Goal: Find specific page/section

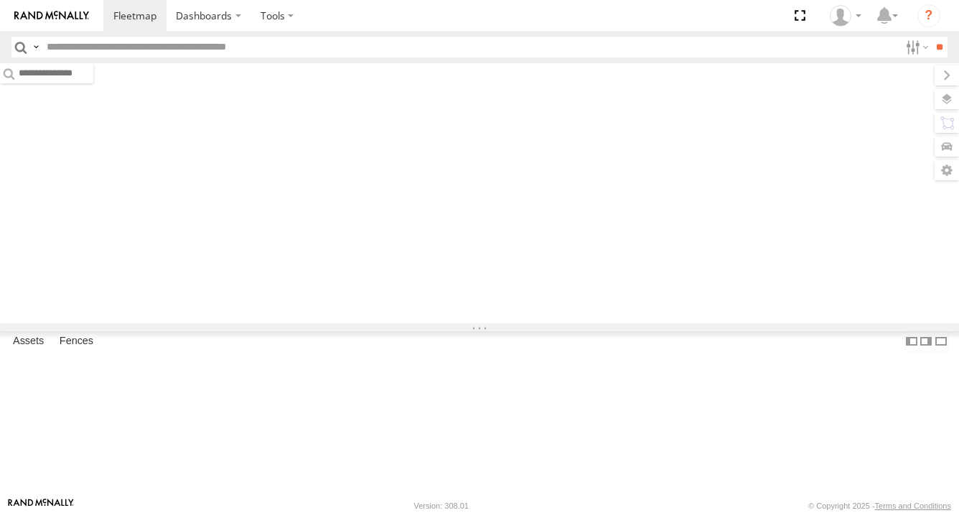
click at [253, 44] on input "text" at bounding box center [470, 47] width 859 height 21
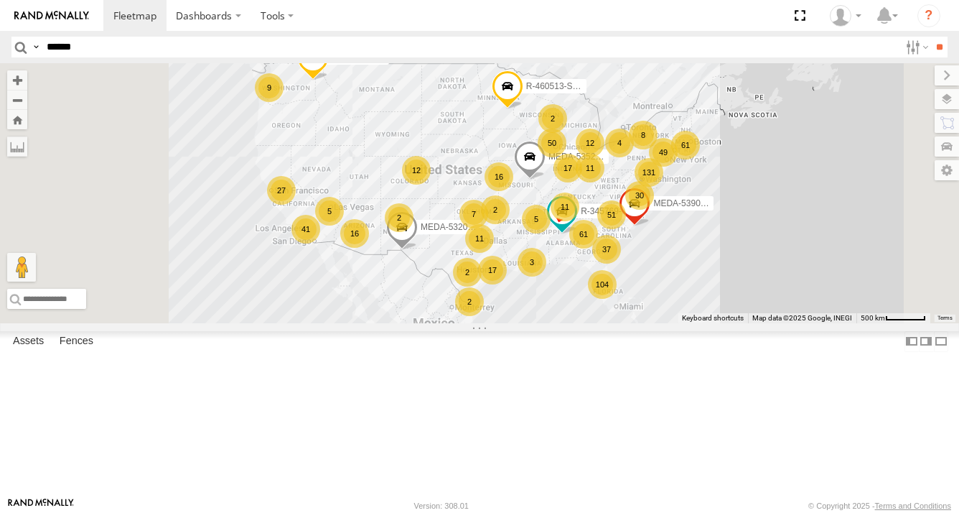
type input "******"
click at [931, 37] on input "**" at bounding box center [939, 47] width 17 height 21
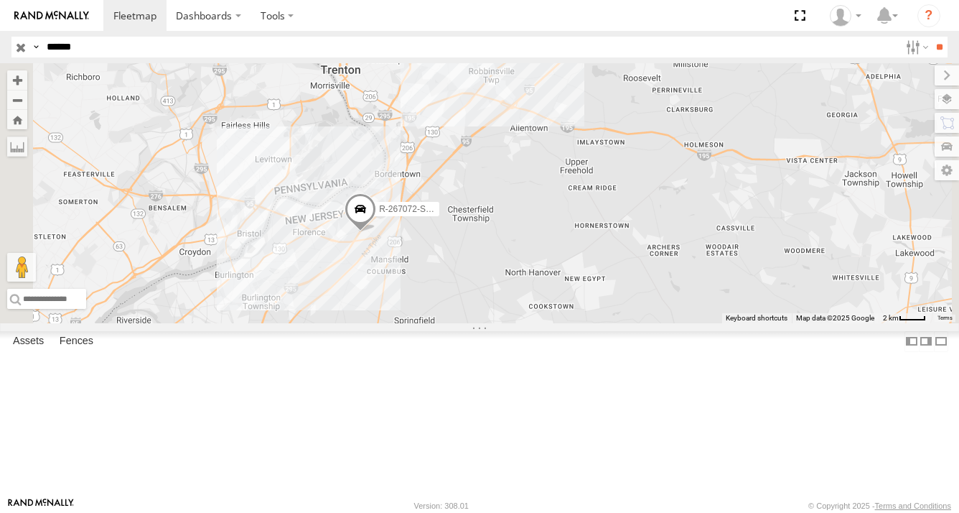
drag, startPoint x: 673, startPoint y: 266, endPoint x: 541, endPoint y: 317, distance: 142.3
click at [376, 232] on span at bounding box center [361, 212] width 32 height 39
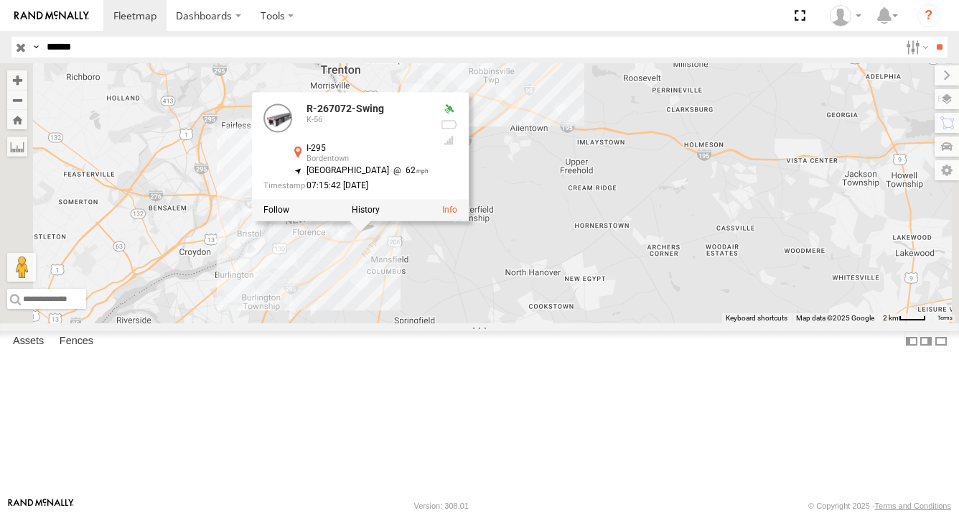
click at [668, 243] on div "R-267072-Swing R-267072-Swing K-56 I-295 Bordentown 40.10179 , -74.74535 [GEOGR…" at bounding box center [479, 193] width 959 height 260
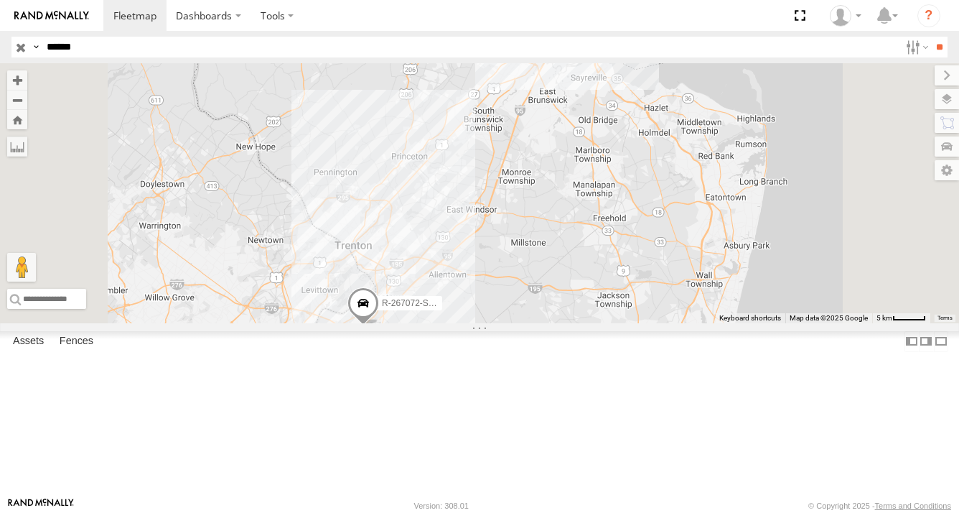
drag, startPoint x: 719, startPoint y: 210, endPoint x: 658, endPoint y: 342, distance: 145.8
click at [658, 323] on div "R-267072-Swing" at bounding box center [479, 193] width 959 height 260
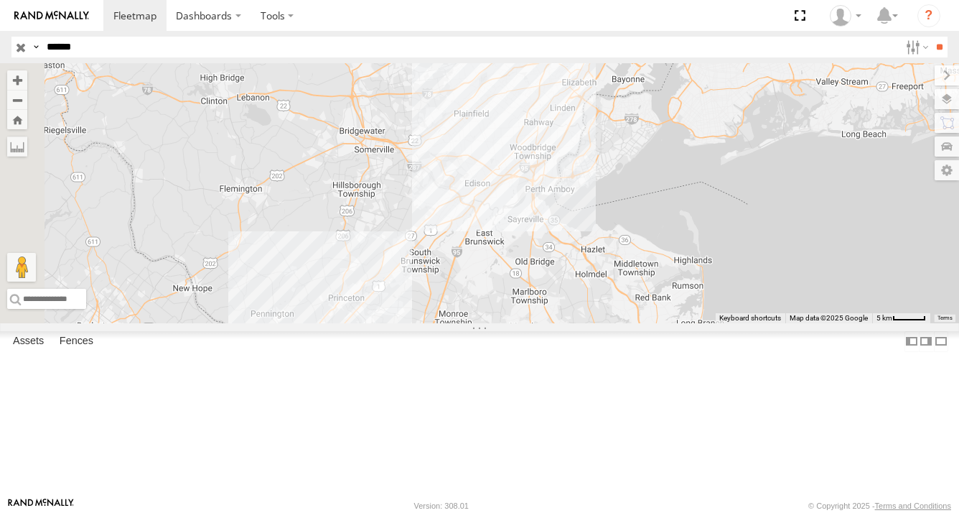
drag, startPoint x: 714, startPoint y: 268, endPoint x: 666, endPoint y: 396, distance: 137.2
click at [666, 323] on div "R-267072-Swing" at bounding box center [479, 193] width 959 height 260
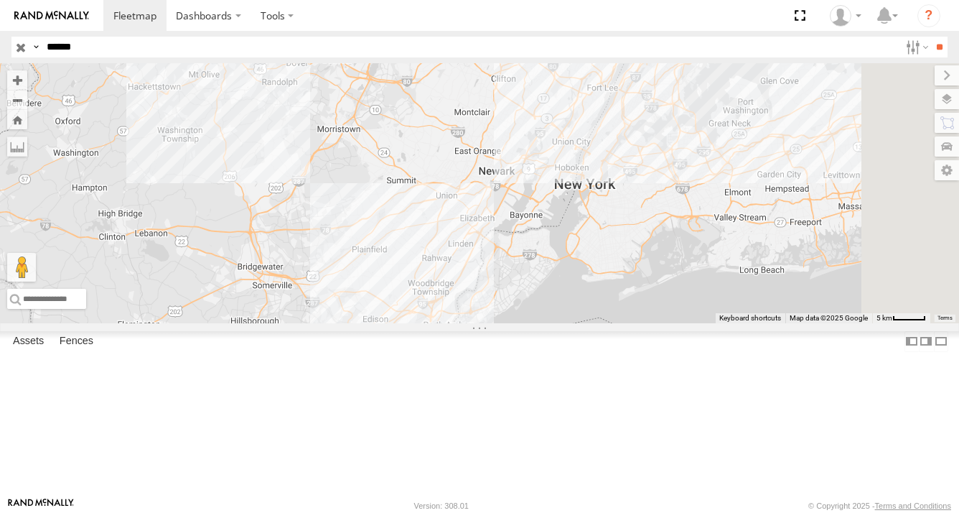
drag, startPoint x: 763, startPoint y: 251, endPoint x: 660, endPoint y: 387, distance: 171.2
click at [660, 323] on div "R-267072-Swing" at bounding box center [479, 193] width 959 height 260
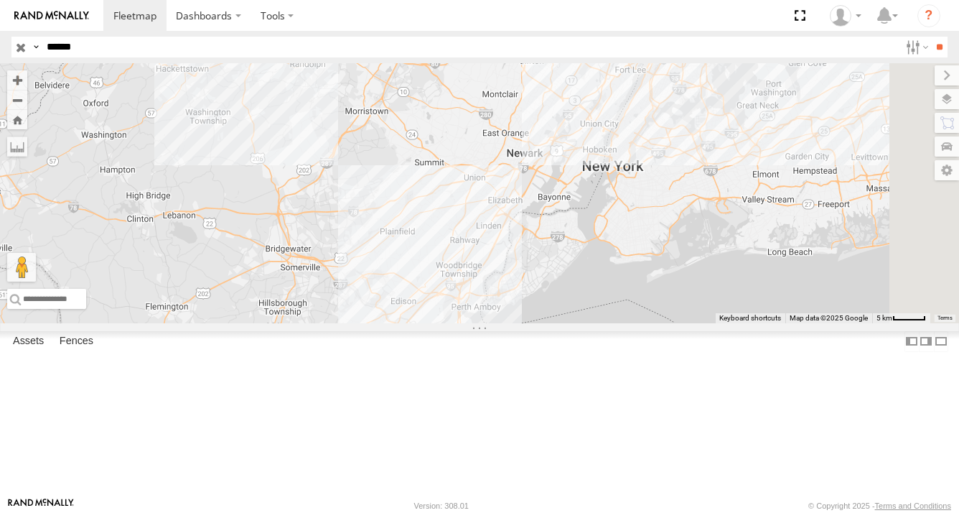
drag, startPoint x: 750, startPoint y: 292, endPoint x: 775, endPoint y: 279, distance: 28.6
click at [775, 279] on div "R-267072-Swing" at bounding box center [479, 193] width 959 height 260
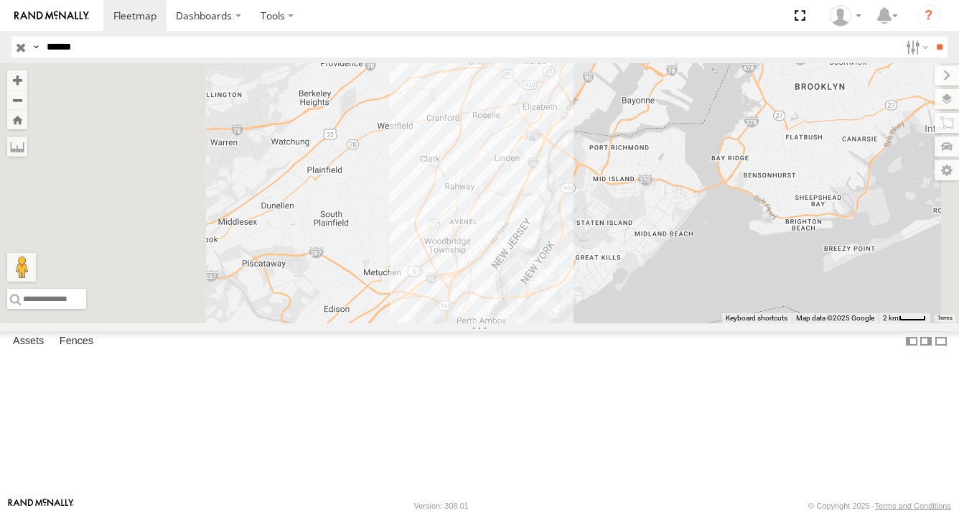
drag, startPoint x: 669, startPoint y: 349, endPoint x: 750, endPoint y: 283, distance: 104.1
click at [748, 283] on div "R-267072-Swing" at bounding box center [479, 193] width 959 height 260
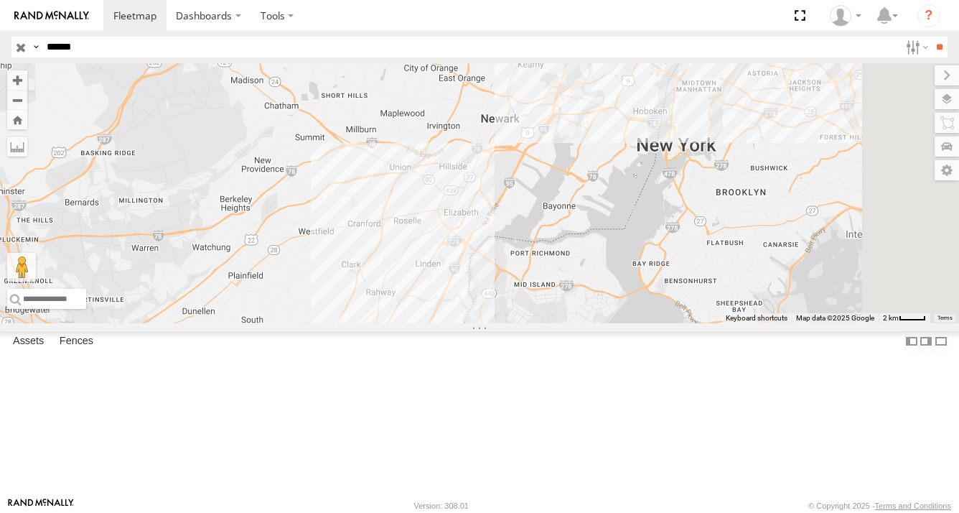
drag, startPoint x: 755, startPoint y: 319, endPoint x: 656, endPoint y: 444, distance: 159.0
click at [656, 323] on div "R-267072-Swing" at bounding box center [479, 193] width 959 height 260
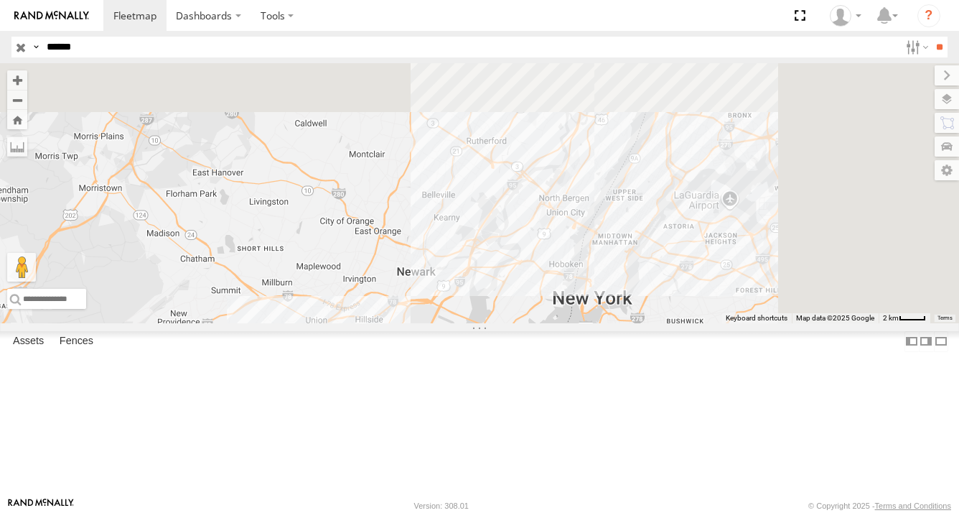
drag, startPoint x: 790, startPoint y: 249, endPoint x: 707, endPoint y: 404, distance: 175.7
click at [707, 323] on div "R-267072-Swing" at bounding box center [479, 193] width 959 height 260
